Goal: Communication & Community: Answer question/provide support

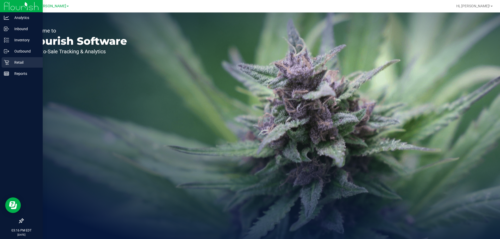
click at [10, 62] on p "Retail" at bounding box center [24, 62] width 31 height 6
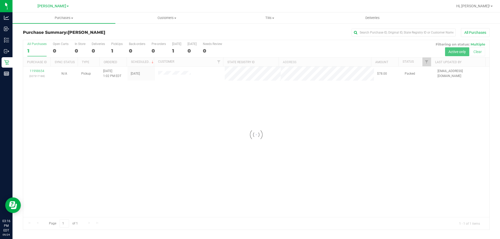
click at [208, 114] on div at bounding box center [256, 135] width 466 height 190
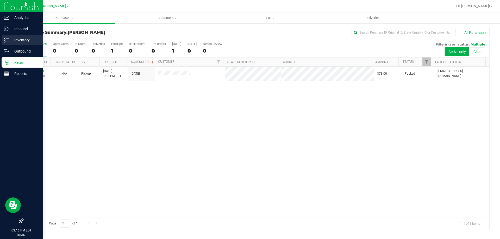
click at [20, 37] on p "Inventory" at bounding box center [24, 40] width 31 height 6
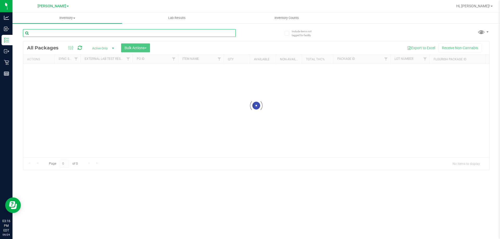
click at [61, 30] on input "text" at bounding box center [129, 33] width 213 height 8
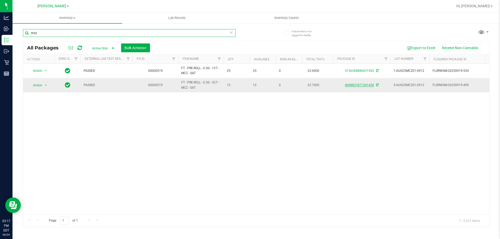
type input "mcz"
click at [360, 83] on link "4608831871341428" at bounding box center [358, 85] width 29 height 4
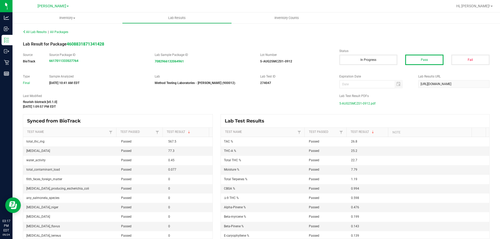
click at [349, 101] on span "5-AUG25MCZ01-0912.pdf" at bounding box center [357, 104] width 36 height 8
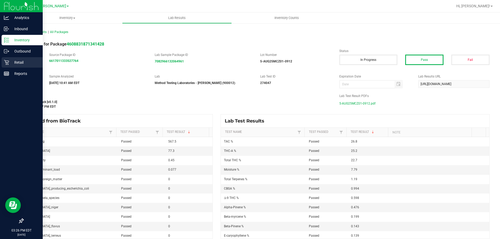
click at [11, 64] on p "Retail" at bounding box center [24, 62] width 31 height 6
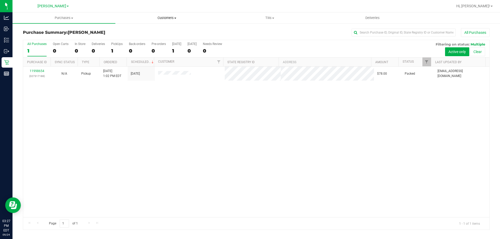
click at [158, 22] on uib-tab-heading "Customers All customers Add a new customer All physicians" at bounding box center [167, 18] width 102 height 10
click at [151, 34] on li "All customers" at bounding box center [166, 31] width 103 height 6
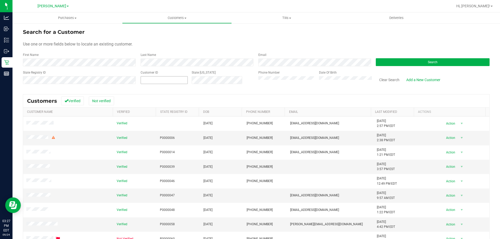
click at [142, 80] on span at bounding box center [164, 80] width 47 height 8
paste input "1540821"
type input "1540821"
click at [402, 63] on button "Search" at bounding box center [432, 62] width 114 height 8
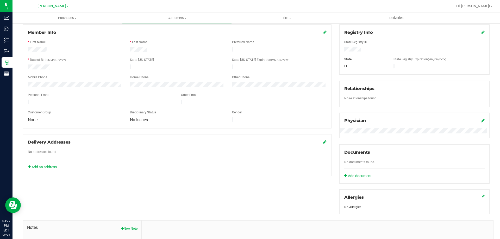
scroll to position [104, 0]
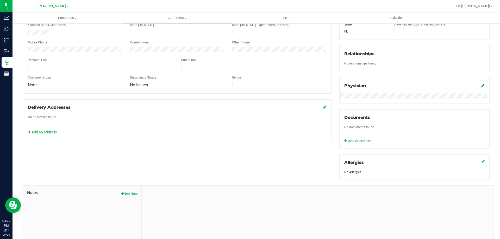
click at [123, 190] on span "Notes" at bounding box center [82, 193] width 110 height 6
click at [126, 192] on button "New Note" at bounding box center [129, 193] width 16 height 5
click at [153, 203] on input "Note Title" at bounding box center [316, 207] width 343 height 8
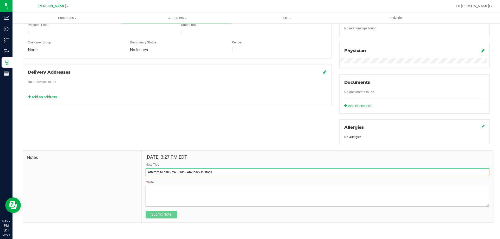
type input "Attempt to call 9.24 3:30p - ARZ back in stock"
click at [157, 200] on textarea "* Note" at bounding box center [316, 196] width 343 height 21
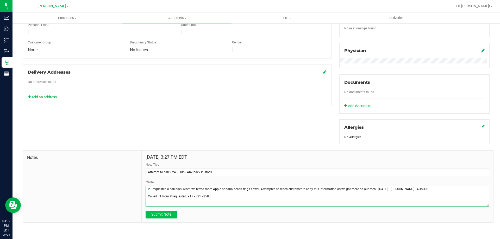
type textarea "PT requested a call back when we recv'd more Apple banana peach rings flower. A…"
click at [155, 216] on button "Submit Note" at bounding box center [160, 215] width 31 height 8
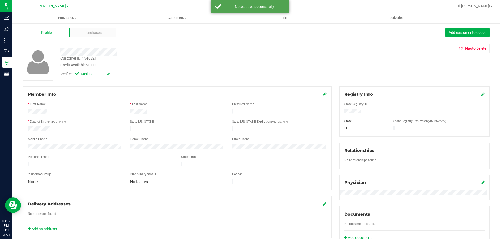
scroll to position [7, 0]
click at [323, 95] on icon at bounding box center [325, 94] width 4 height 4
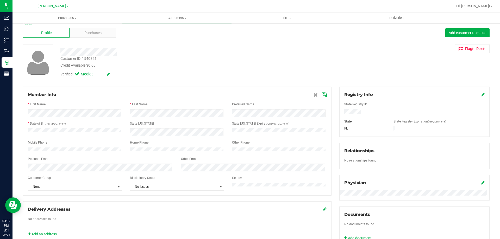
click at [322, 94] on icon at bounding box center [324, 95] width 5 height 4
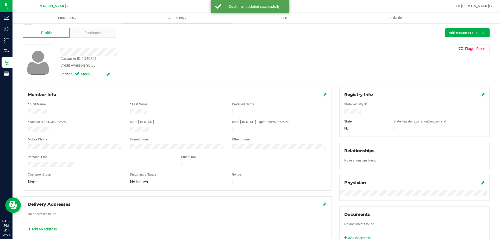
click at [179, 71] on div "Verified: Medical" at bounding box center [174, 73] width 237 height 11
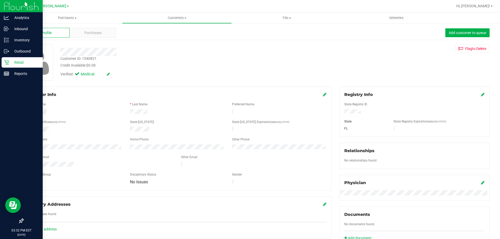
click at [11, 60] on p "Retail" at bounding box center [24, 62] width 31 height 6
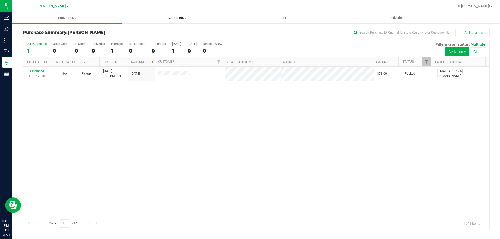
click at [176, 20] on span "Customers" at bounding box center [176, 18] width 109 height 5
click at [156, 29] on span "All customers" at bounding box center [140, 31] width 37 height 4
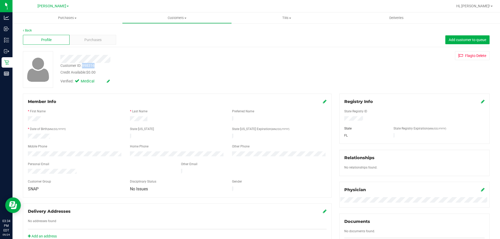
drag, startPoint x: 95, startPoint y: 64, endPoint x: 82, endPoint y: 67, distance: 13.2
click at [82, 67] on div "Customer ID: 998316 Credit Available: $0.00" at bounding box center [174, 69] width 237 height 12
copy div "998316"
click at [82, 123] on div at bounding box center [177, 125] width 298 height 4
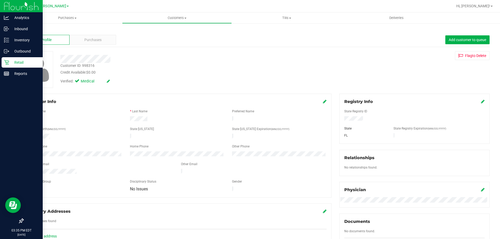
click at [8, 64] on icon at bounding box center [6, 62] width 5 height 5
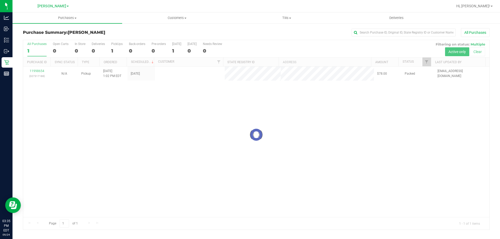
click at [197, 141] on div at bounding box center [256, 135] width 466 height 190
